Goal: Information Seeking & Learning: Find contact information

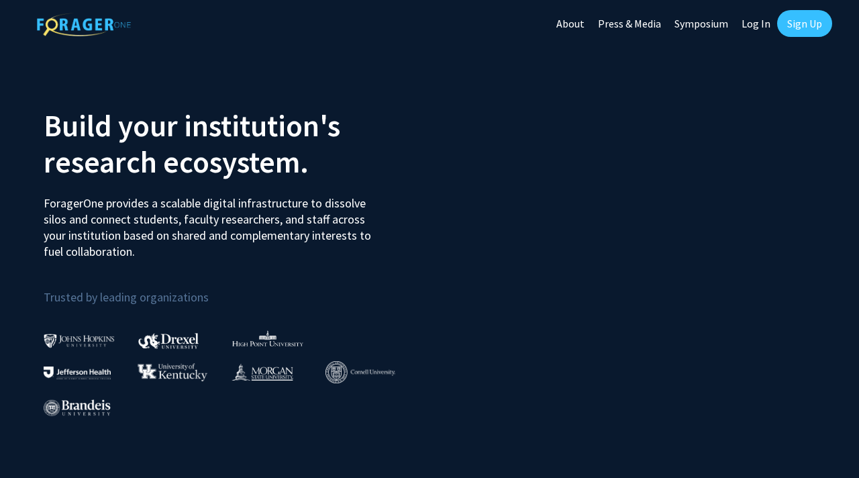
click at [757, 15] on link "Log In" at bounding box center [755, 23] width 42 height 47
select select
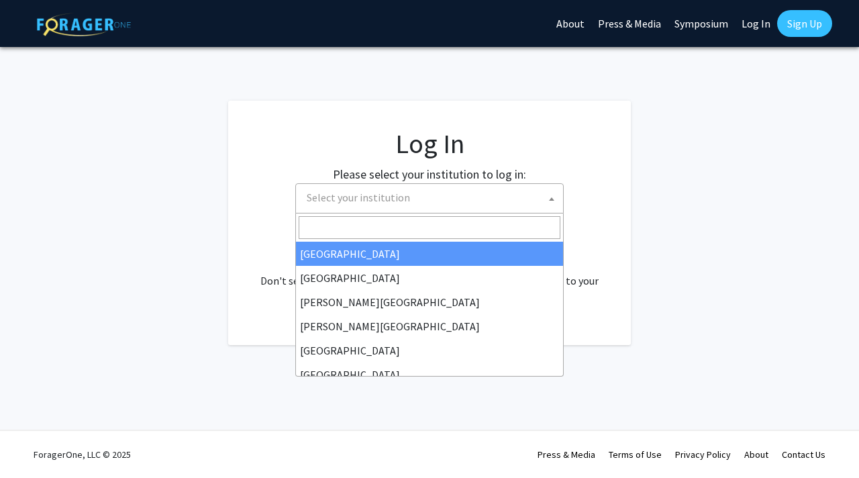
click at [459, 184] on span "Select your institution" at bounding box center [432, 198] width 262 height 28
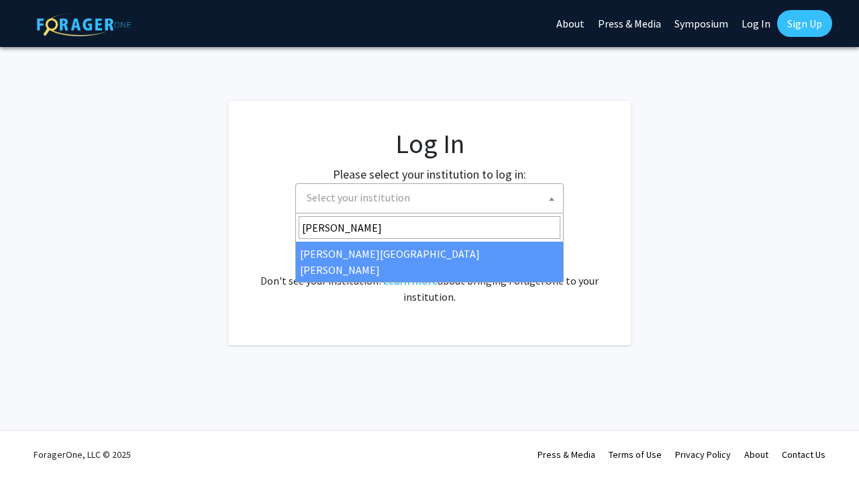
type input "[PERSON_NAME]"
select select "1"
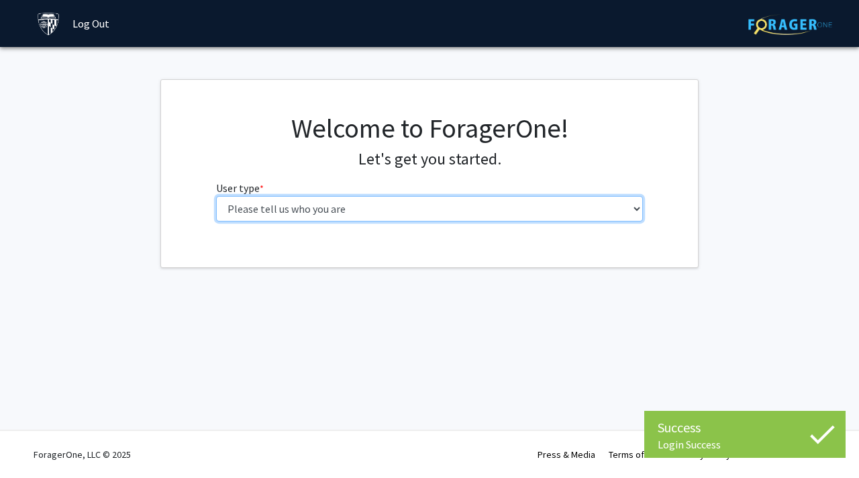
click at [268, 213] on select "Please tell us who you are Undergraduate Student Master's Student Doctoral Cand…" at bounding box center [429, 208] width 427 height 25
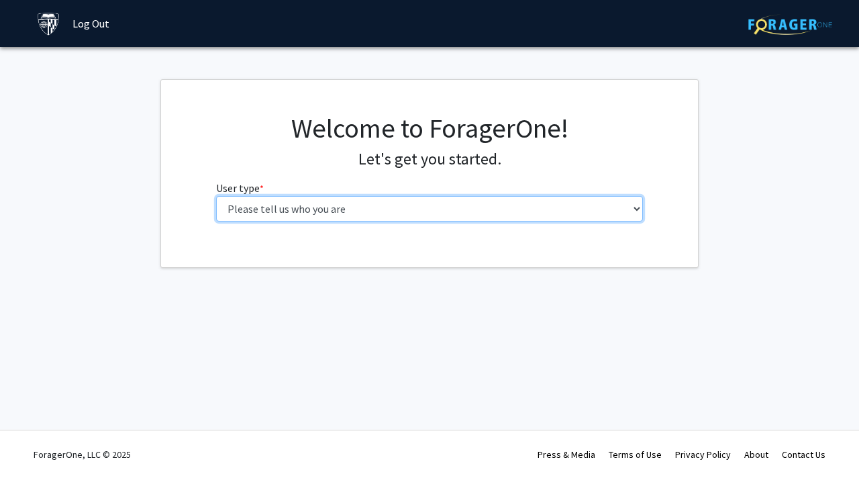
select select "1: undergrad"
click at [216, 196] on select "Please tell us who you are Undergraduate Student Master's Student Doctoral Cand…" at bounding box center [429, 208] width 427 height 25
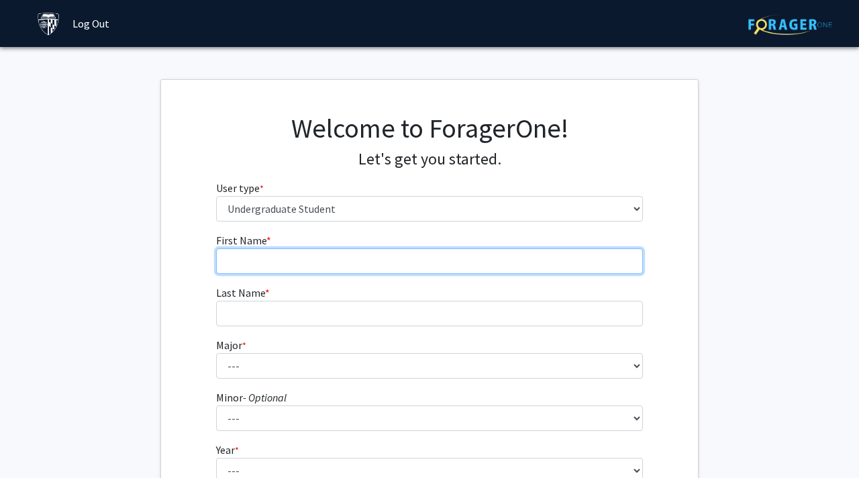
click at [270, 254] on input "First Name * required" at bounding box center [429, 260] width 427 height 25
type input "Samarth"
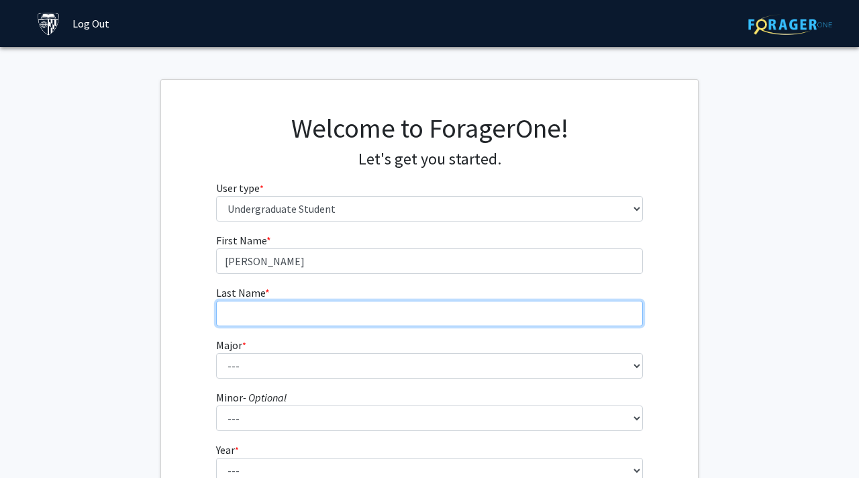
click at [237, 320] on input "Last Name * required" at bounding box center [429, 313] width 427 height 25
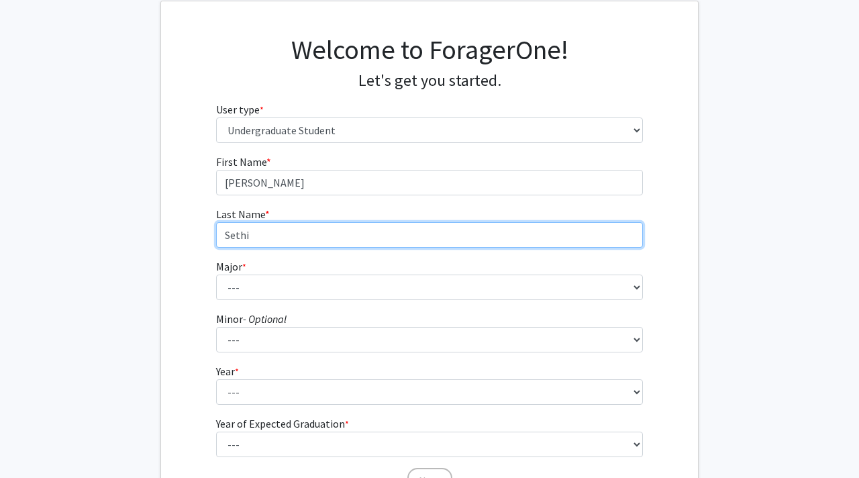
scroll to position [85, 0]
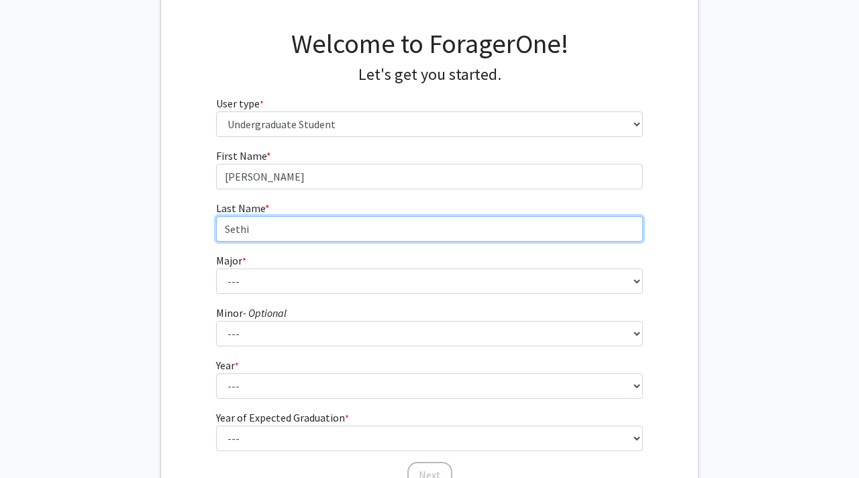
type input "Sethi"
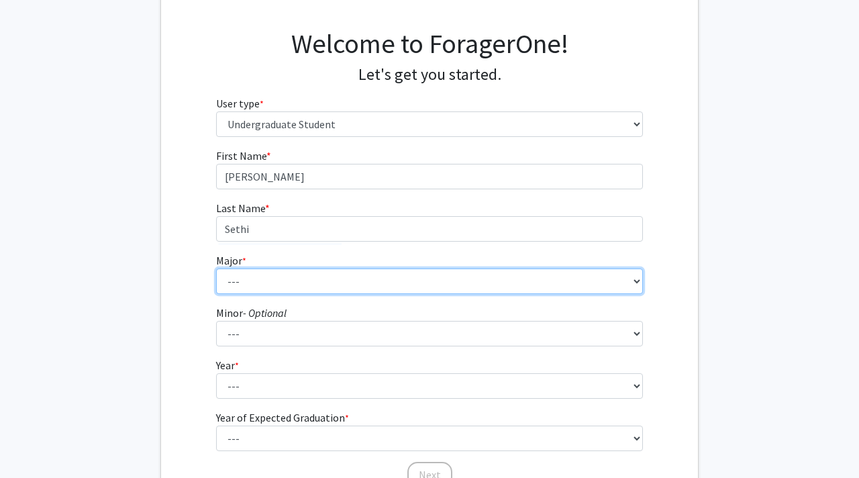
click at [243, 282] on select "--- Africana Studies Anthropology Applied Mathematics & Statistics Archaeology …" at bounding box center [429, 280] width 427 height 25
select select "39: 53"
click at [216, 268] on select "--- Africana Studies Anthropology Applied Mathematics & Statistics Archaeology …" at bounding box center [429, 280] width 427 height 25
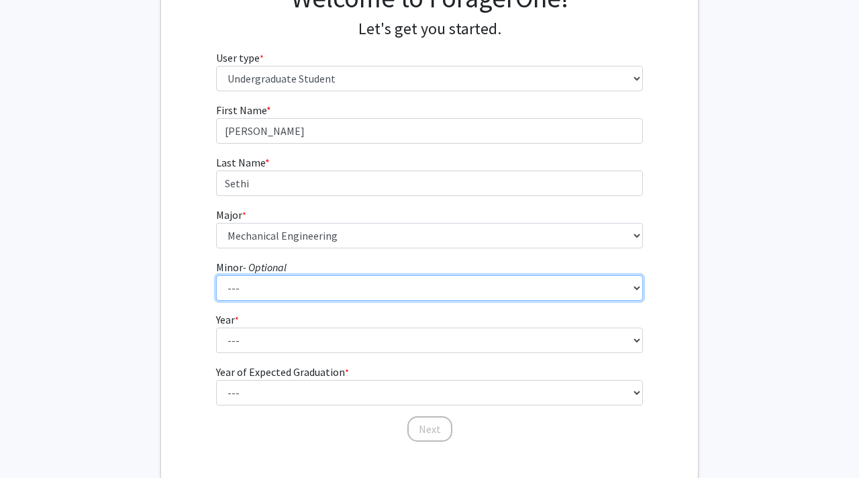
click at [273, 278] on select "--- Accounting and Financial Management Africana Studies Anthropology Applied M…" at bounding box center [429, 287] width 427 height 25
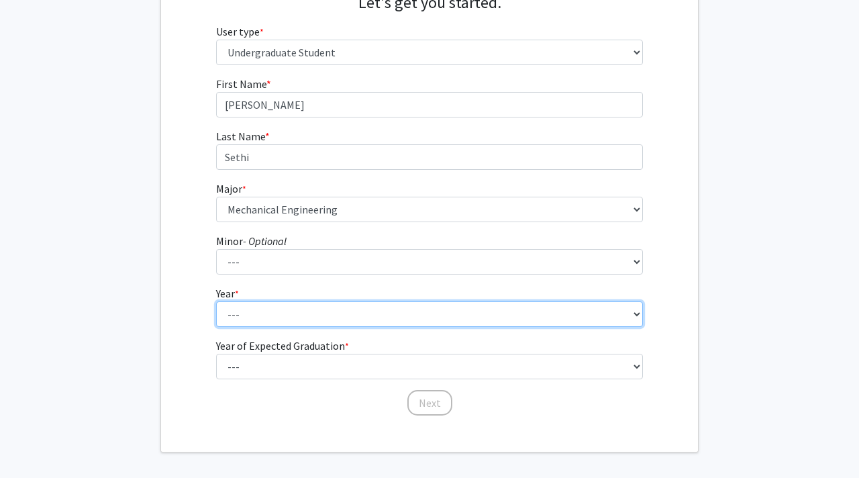
click at [264, 310] on select "--- First-year Sophomore Junior Senior Postbaccalaureate Certificate" at bounding box center [429, 313] width 427 height 25
select select "1: first-year"
click at [216, 301] on select "--- First-year Sophomore Junior Senior Postbaccalaureate Certificate" at bounding box center [429, 313] width 427 height 25
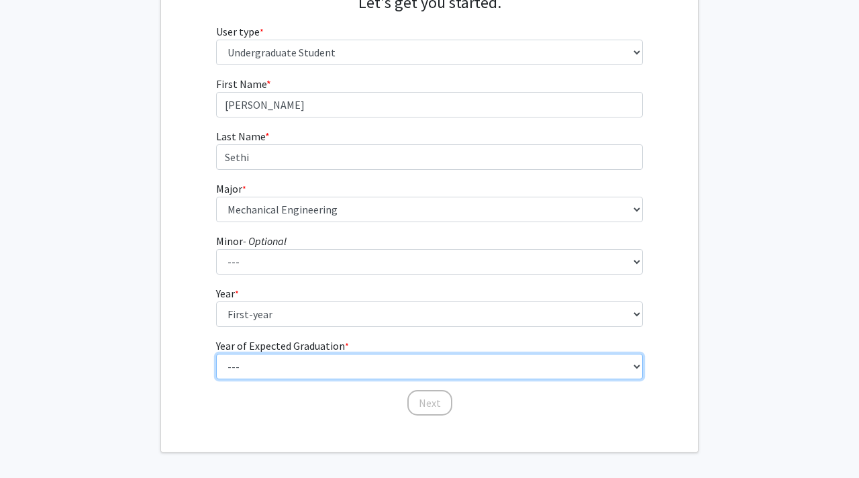
click at [281, 366] on select "--- 2025 2026 2027 2028 2029 2030 2031 2032 2033 2034" at bounding box center [429, 365] width 427 height 25
select select "5: 2029"
click at [216, 353] on select "--- 2025 2026 2027 2028 2029 2030 2031 2032 2033 2034" at bounding box center [429, 365] width 427 height 25
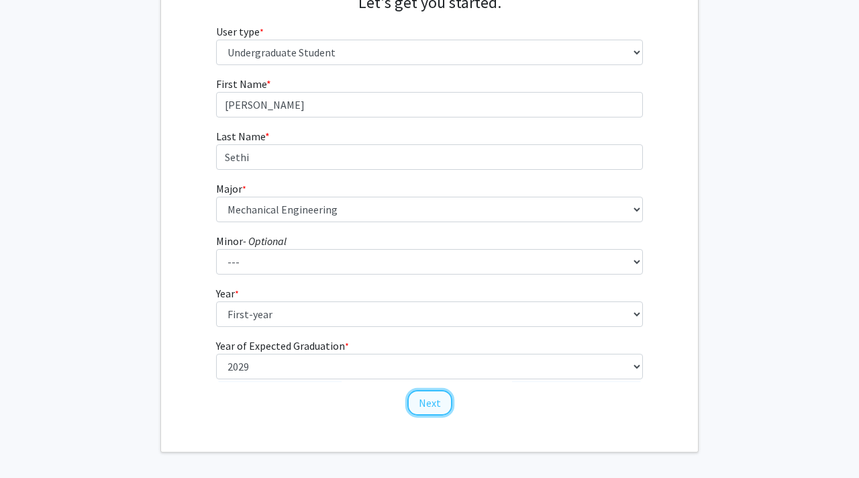
click at [438, 405] on button "Next" at bounding box center [429, 402] width 45 height 25
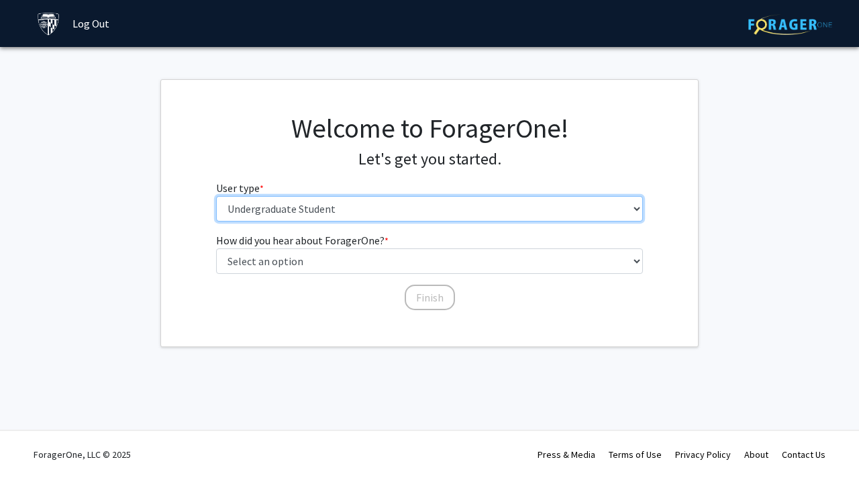
click at [296, 211] on select "Please tell us who you are Undergraduate Student Master's Student Doctoral Cand…" at bounding box center [429, 208] width 427 height 25
click at [216, 196] on select "Please tell us who you are Undergraduate Student Master's Student Doctoral Cand…" at bounding box center [429, 208] width 427 height 25
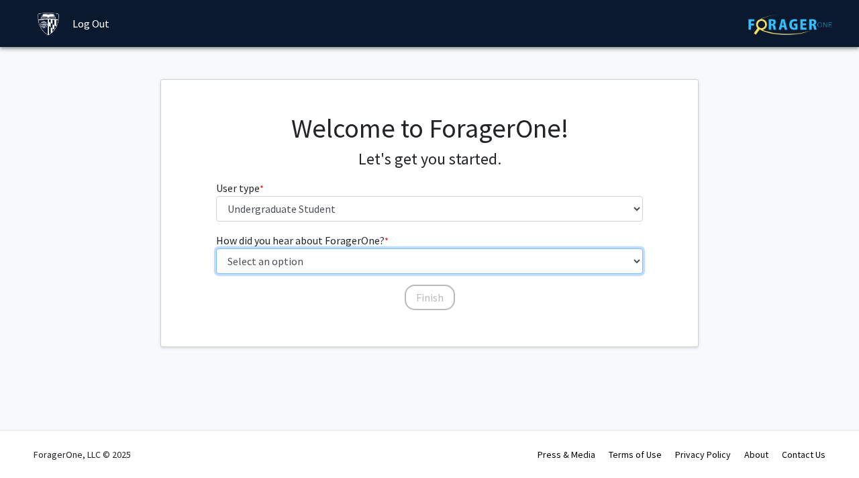
click at [294, 263] on select "Select an option Peer/student recommendation Faculty/staff recommendation Unive…" at bounding box center [429, 260] width 427 height 25
select select "2: faculty_recommendation"
click at [216, 248] on select "Select an option Peer/student recommendation Faculty/staff recommendation Unive…" at bounding box center [429, 260] width 427 height 25
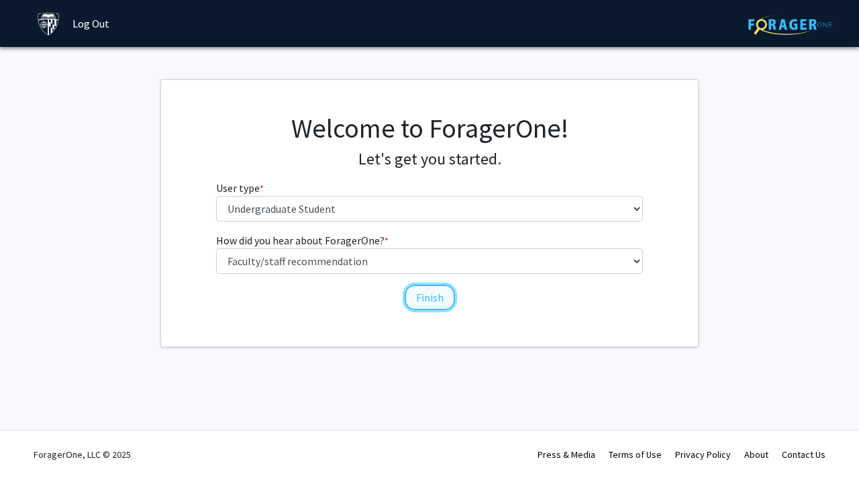
click at [427, 296] on button "Finish" at bounding box center [429, 296] width 50 height 25
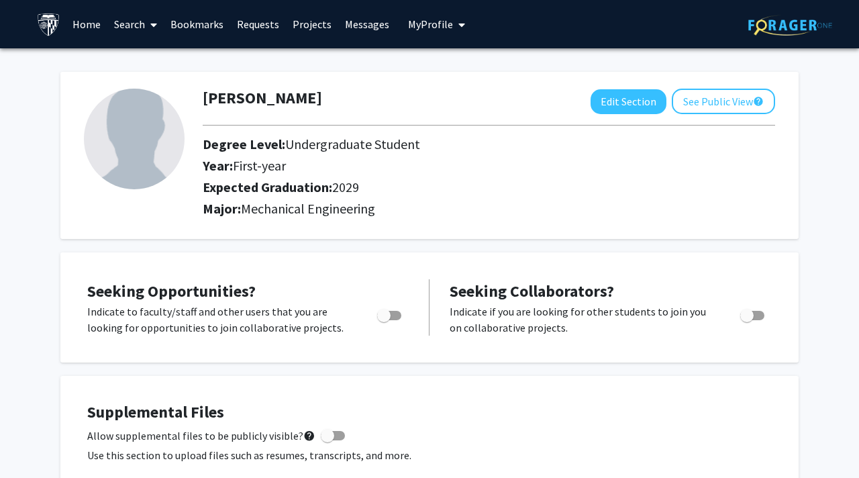
click at [140, 28] on link "Search" at bounding box center [135, 24] width 56 height 47
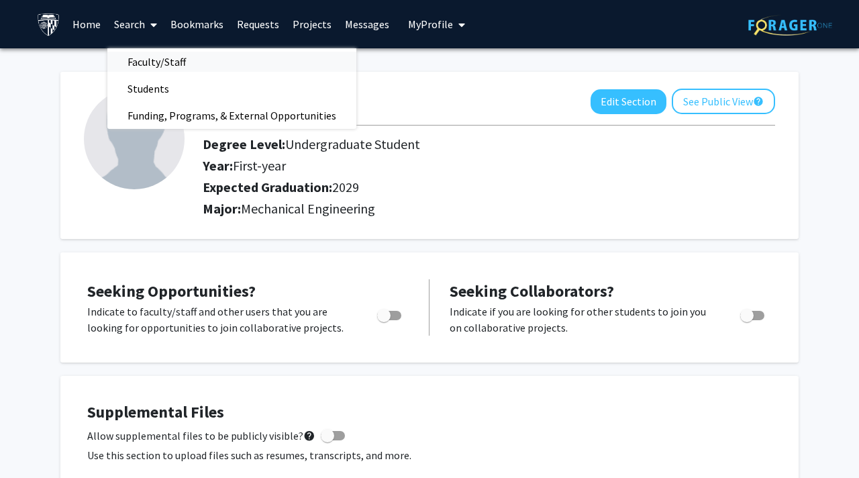
click at [146, 64] on span "Faculty/Staff" at bounding box center [156, 61] width 99 height 27
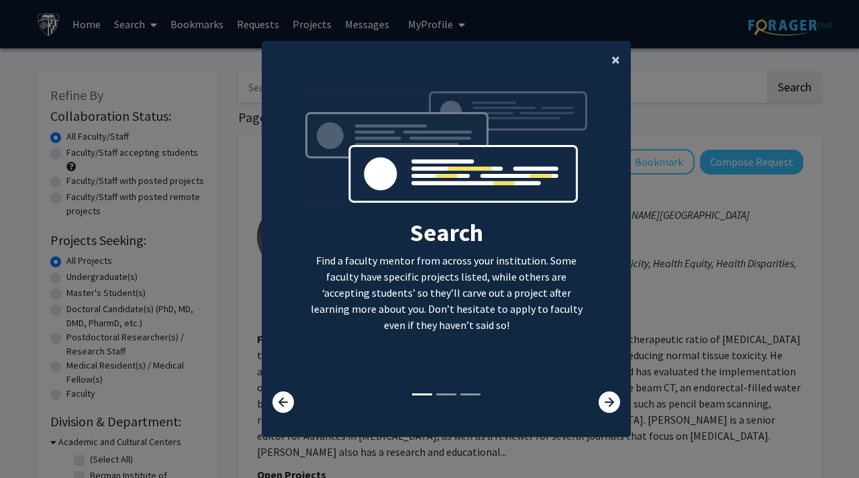
click at [622, 70] on button "×" at bounding box center [615, 60] width 30 height 38
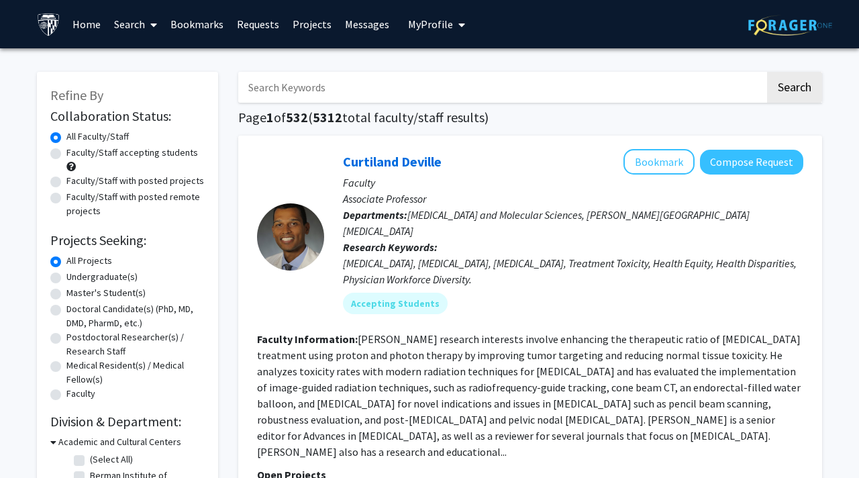
click at [347, 93] on input "Search Keywords" at bounding box center [501, 87] width 527 height 31
type input "t"
type input "tamer zaki"
click at [767, 72] on button "Search" at bounding box center [794, 87] width 55 height 31
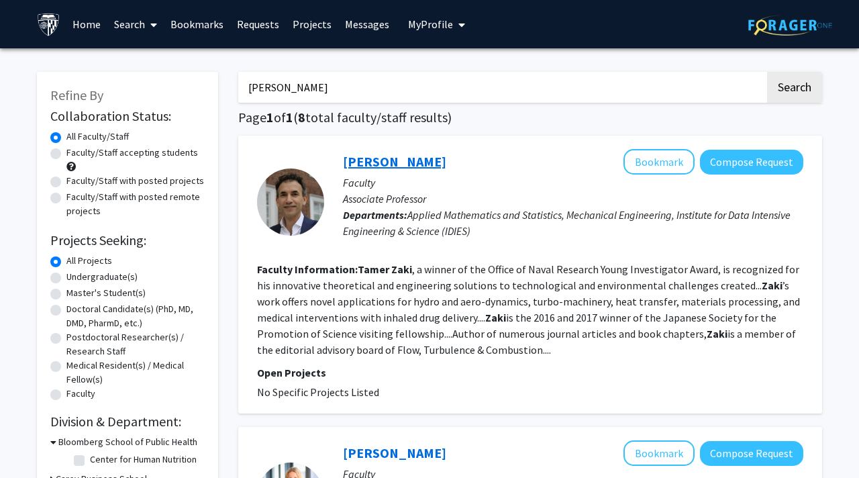
click at [395, 166] on link "Tamer Zaki" at bounding box center [394, 161] width 103 height 17
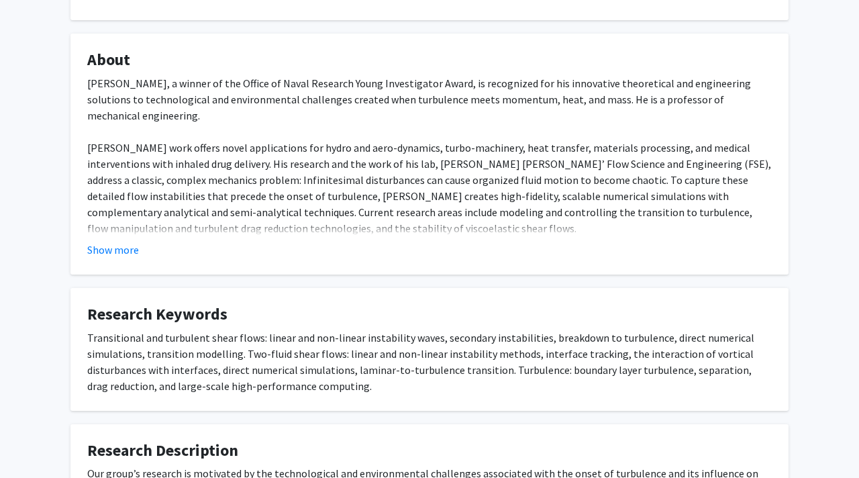
scroll to position [224, 0]
